Goal: Find contact information: Find contact information

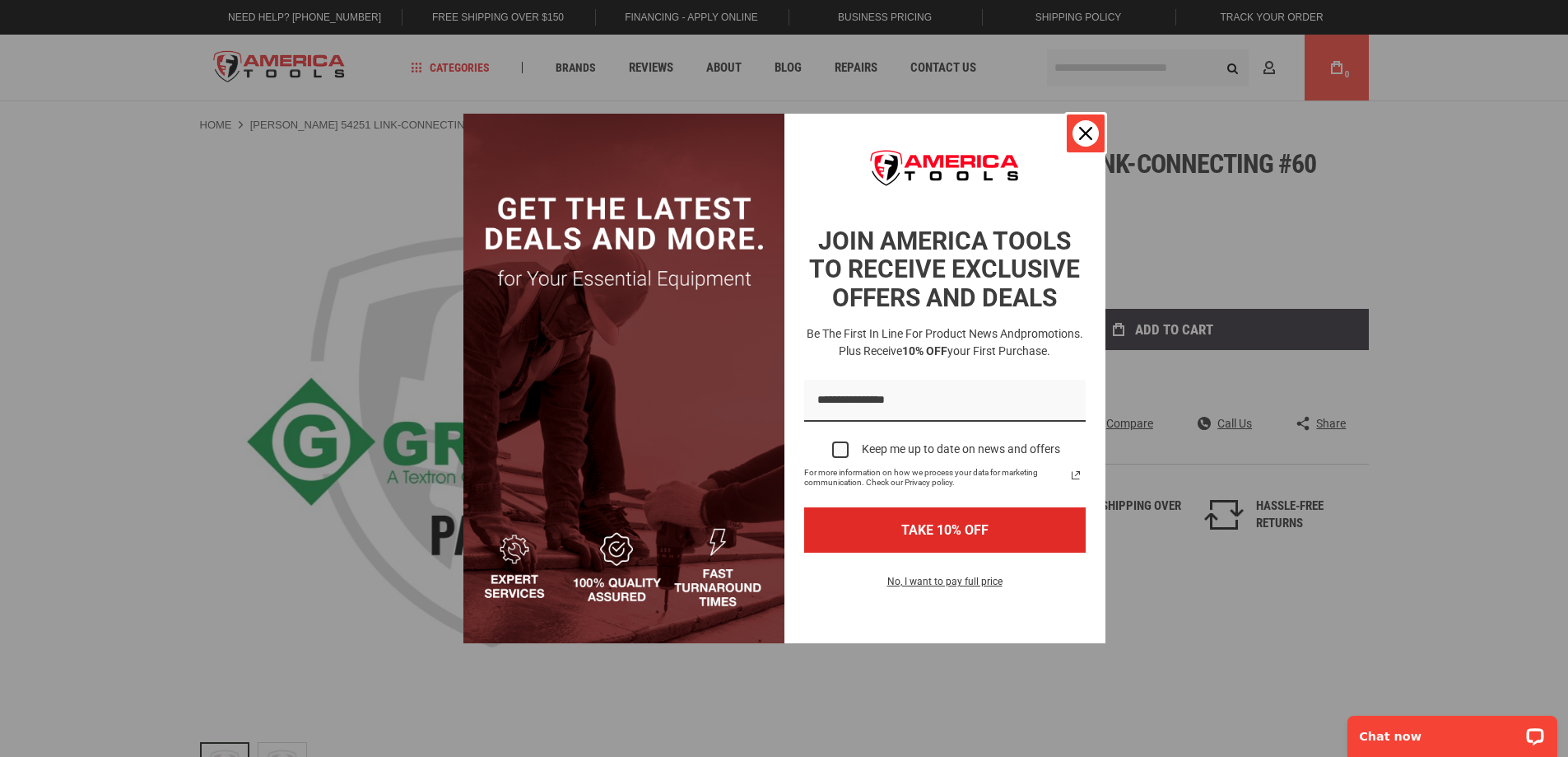
drag, startPoint x: 1077, startPoint y: 128, endPoint x: 1081, endPoint y: 144, distance: 16.5
click at [1077, 128] on div "Close" at bounding box center [1086, 133] width 27 height 27
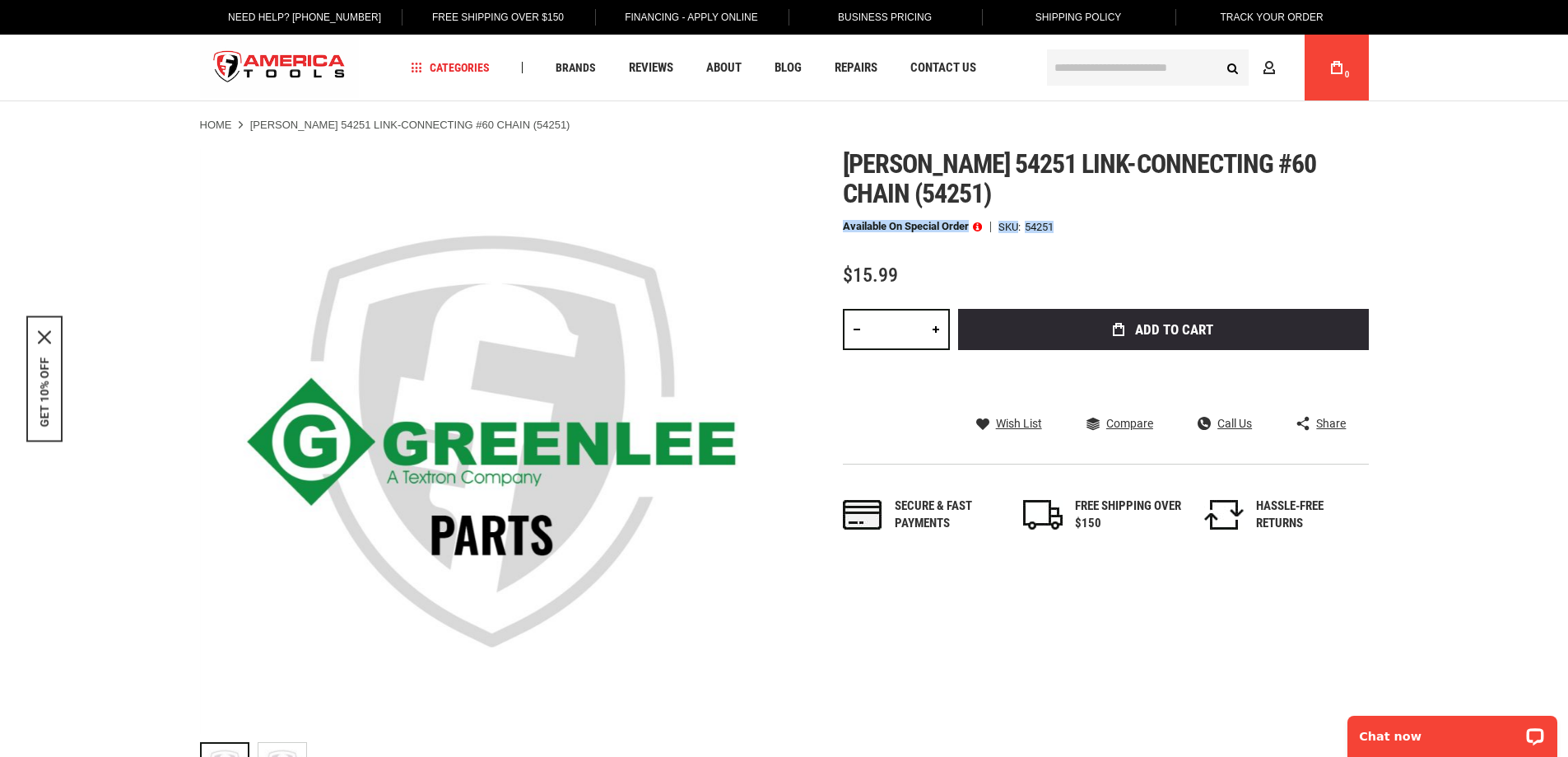
drag, startPoint x: 1507, startPoint y: 261, endPoint x: 1481, endPoint y: 208, distance: 59.0
click at [1233, 425] on span "Call Us" at bounding box center [1234, 423] width 34 height 12
click at [1215, 419] on link "Call Us" at bounding box center [1224, 422] width 54 height 15
click at [229, 235] on img at bounding box center [492, 441] width 585 height 585
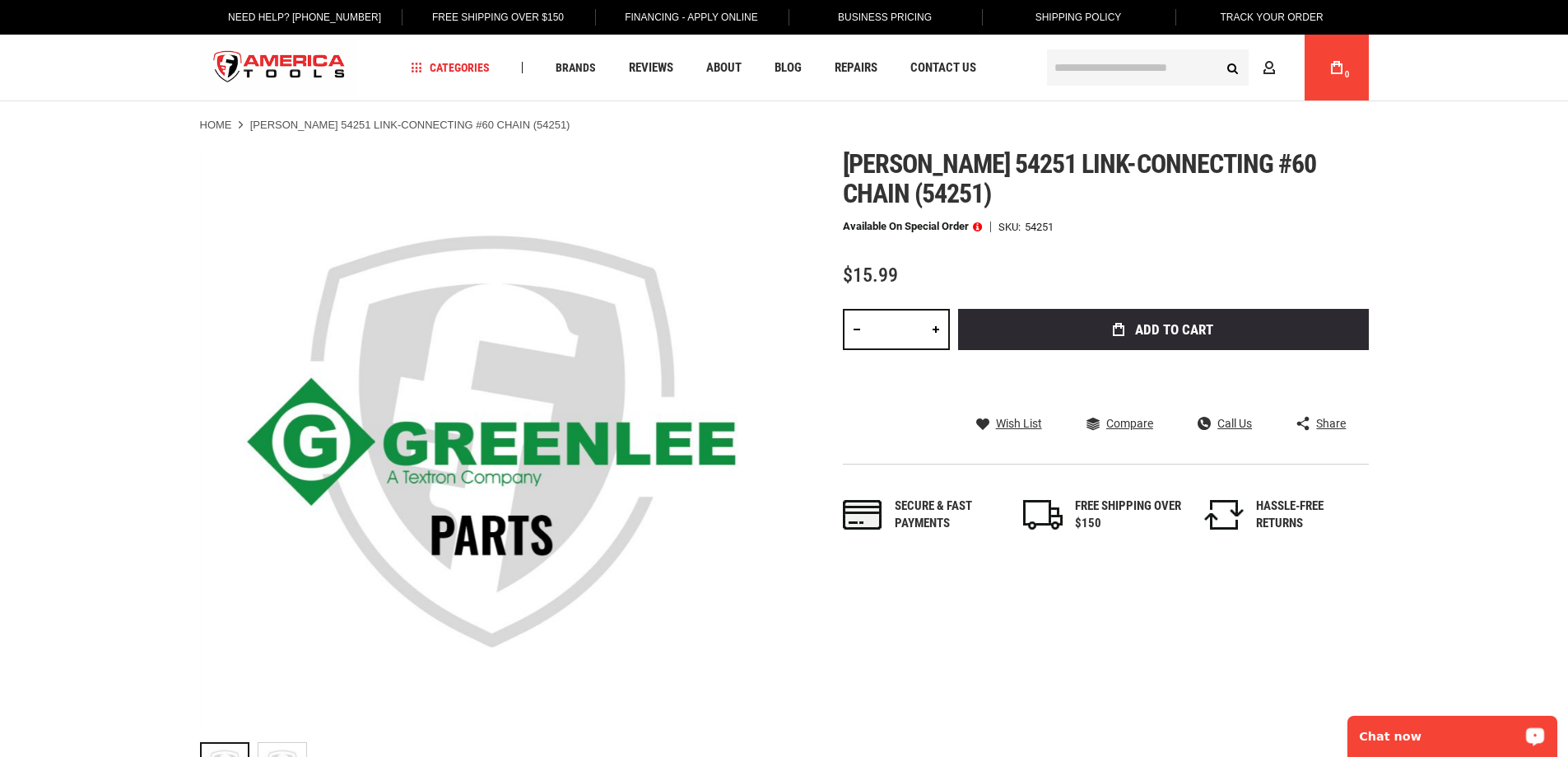
click at [1441, 737] on p "Chat now" at bounding box center [1442, 735] width 163 height 13
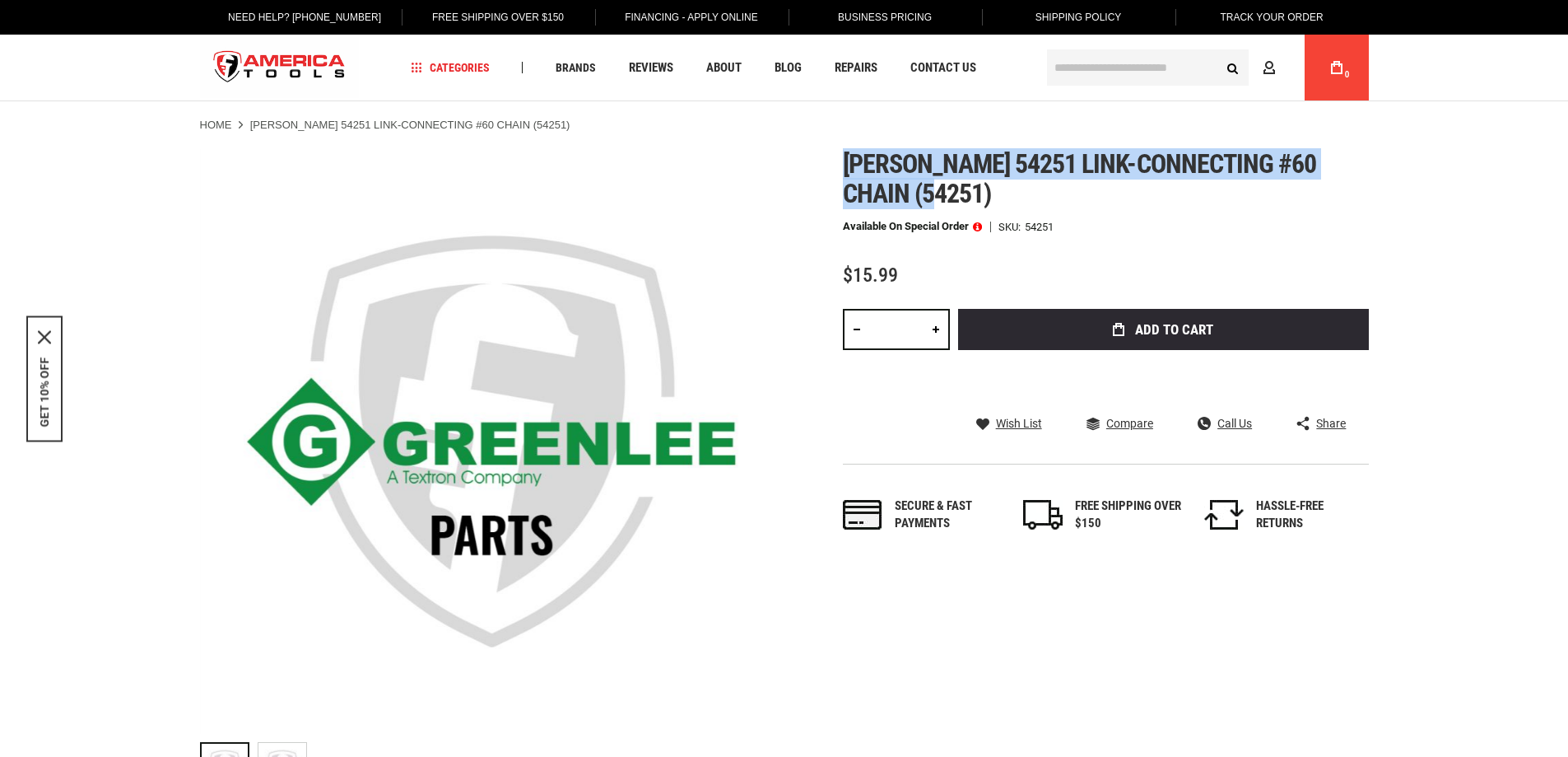
drag, startPoint x: 927, startPoint y: 196, endPoint x: 830, endPoint y: 161, distance: 103.1
click at [830, 161] on div "Skip to the end of the images gallery Skip to the beginning of the images galle…" at bounding box center [784, 473] width 1169 height 651
copy span "[PERSON_NAME] 54251 link-connecting #60 chain (54251)"
